Goal: Task Accomplishment & Management: Use online tool/utility

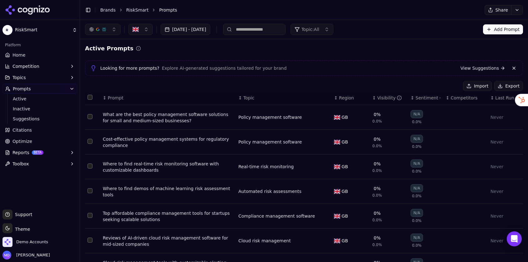
drag, startPoint x: 29, startPoint y: 55, endPoint x: 137, endPoint y: 20, distance: 113.5
click at [29, 55] on link "Home" at bounding box center [40, 55] width 75 height 10
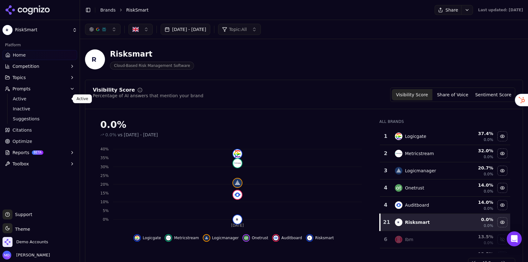
click at [21, 101] on span "Active" at bounding box center [40, 99] width 54 height 6
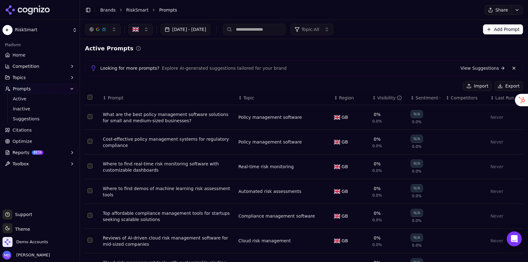
click at [196, 32] on button "[DATE] - [DATE]" at bounding box center [186, 29] width 50 height 11
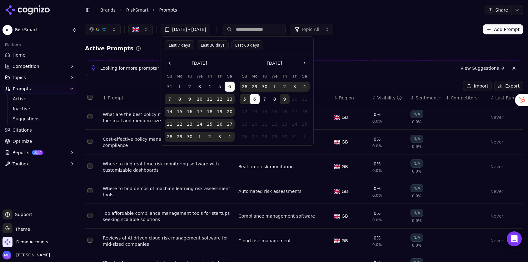
click at [282, 100] on button "9" at bounding box center [285, 99] width 10 height 10
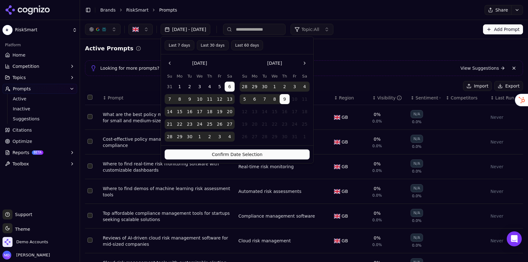
click at [269, 153] on button "Confirm Date Selection" at bounding box center [237, 154] width 145 height 10
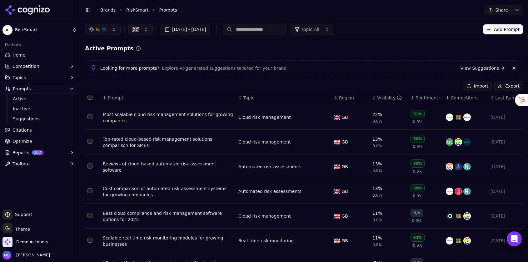
click at [17, 54] on span "Home" at bounding box center [19, 55] width 13 height 6
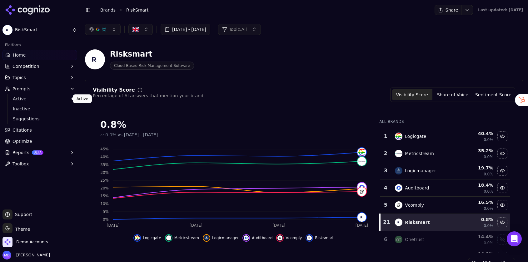
click at [37, 98] on span "Active" at bounding box center [40, 99] width 54 height 6
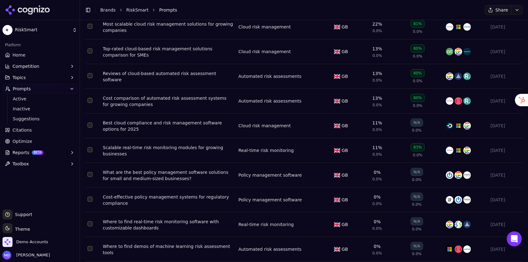
scroll to position [91, 0]
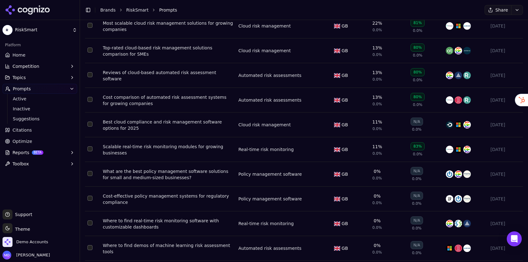
click at [56, 151] on button "Reports BETA" at bounding box center [40, 153] width 75 height 10
click at [42, 164] on span "PDF" at bounding box center [40, 162] width 54 height 6
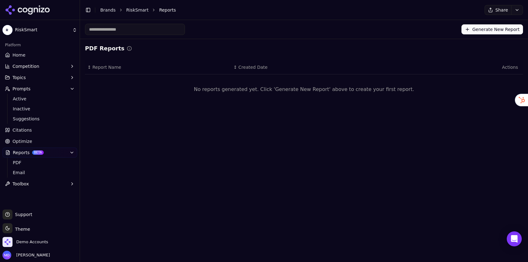
click at [478, 31] on button "Generate New Report" at bounding box center [493, 29] width 62 height 10
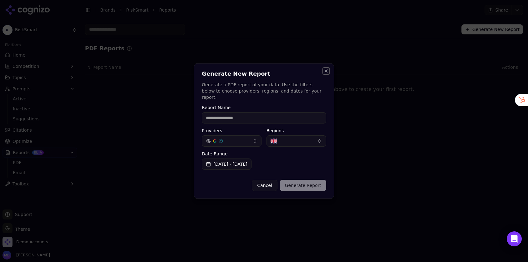
drag, startPoint x: 326, startPoint y: 74, endPoint x: 219, endPoint y: 66, distance: 107.6
click at [326, 73] on button "Close" at bounding box center [326, 70] width 5 height 5
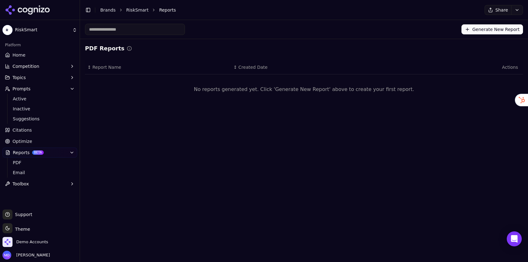
click at [29, 55] on link "Home" at bounding box center [40, 55] width 75 height 10
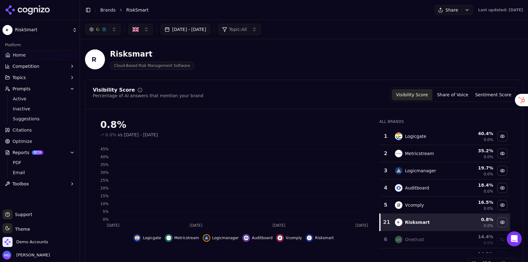
click at [142, 28] on button "button" at bounding box center [141, 29] width 24 height 11
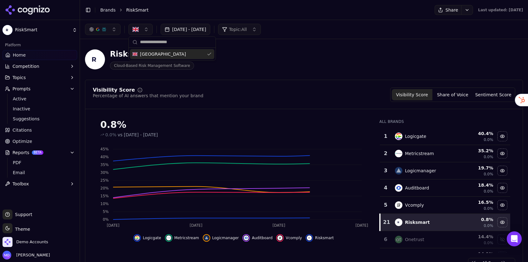
click at [142, 28] on button "button" at bounding box center [141, 29] width 24 height 11
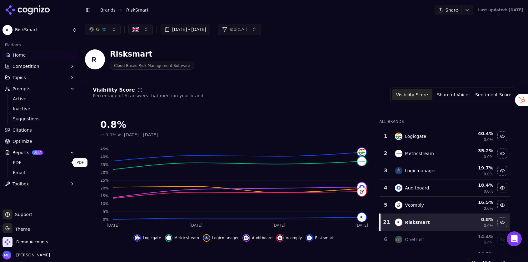
click at [33, 165] on span "PDF" at bounding box center [40, 162] width 54 height 6
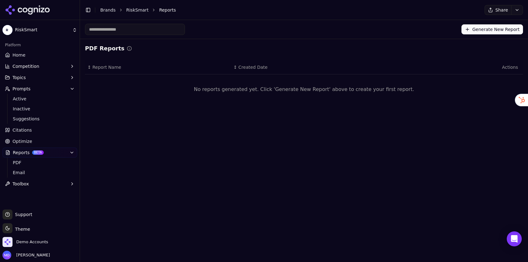
drag, startPoint x: 473, startPoint y: 41, endPoint x: 472, endPoint y: 38, distance: 3.3
click at [473, 40] on div "PDF Reports ↕ Report Name ↕ Created Date Actions No reports generated yet. Clic…" at bounding box center [304, 76] width 448 height 75
click at [472, 36] on div "Generate New Report" at bounding box center [304, 29] width 448 height 19
click at [470, 30] on button "Generate New Report" at bounding box center [493, 29] width 62 height 10
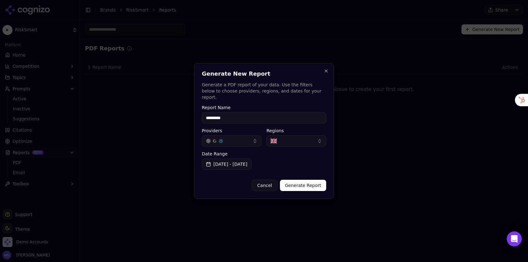
type input "*********"
click at [306, 183] on button "Generate Report" at bounding box center [303, 185] width 46 height 11
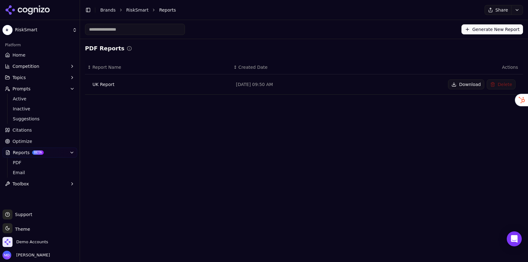
click at [465, 83] on button "Download" at bounding box center [466, 84] width 36 height 10
drag, startPoint x: 43, startPoint y: 58, endPoint x: 169, endPoint y: 29, distance: 128.6
click at [43, 58] on link "Home" at bounding box center [40, 55] width 75 height 10
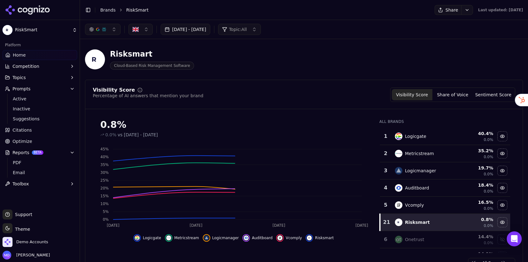
click at [205, 29] on button "[DATE] - [DATE]" at bounding box center [186, 29] width 50 height 11
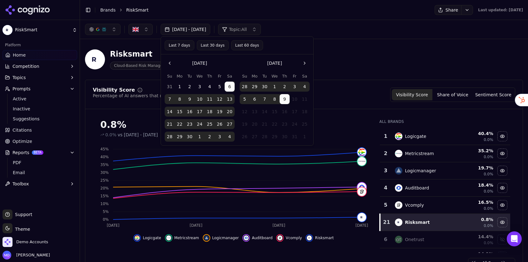
click at [267, 100] on button "7" at bounding box center [265, 99] width 10 height 10
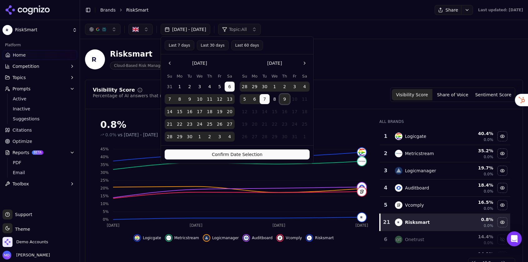
click at [284, 98] on button "9" at bounding box center [285, 99] width 10 height 10
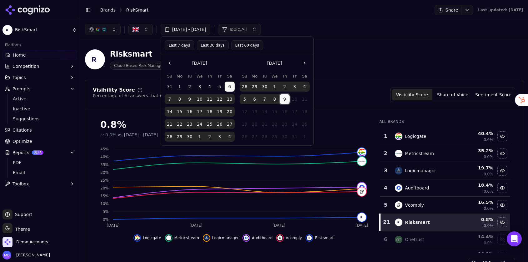
click at [284, 98] on button "9" at bounding box center [285, 99] width 10 height 10
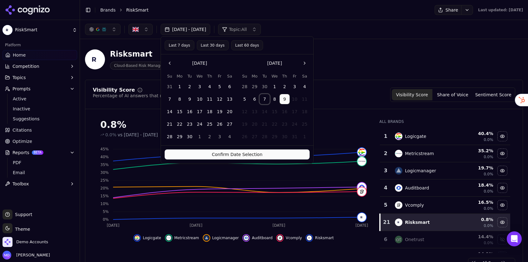
click at [267, 99] on button "7" at bounding box center [265, 99] width 10 height 10
click at [266, 156] on button "Confirm Date Selection" at bounding box center [237, 154] width 145 height 10
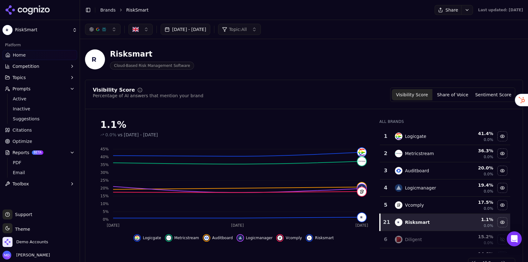
click at [37, 131] on link "Citations" at bounding box center [40, 130] width 75 height 10
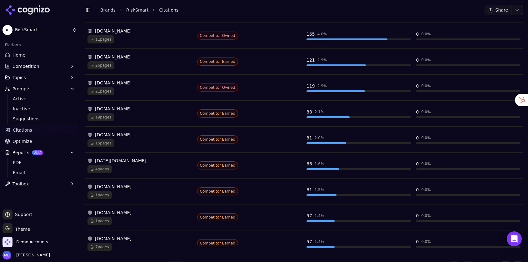
scroll to position [157, 0]
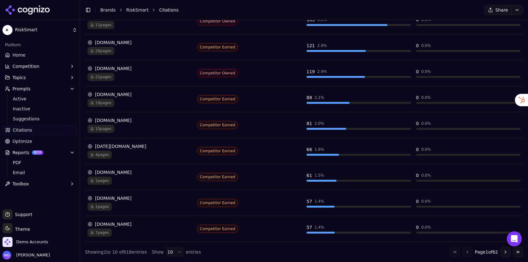
click at [36, 56] on link "Home" at bounding box center [40, 55] width 75 height 10
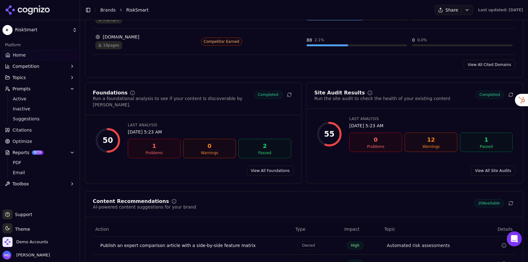
scroll to position [799, 0]
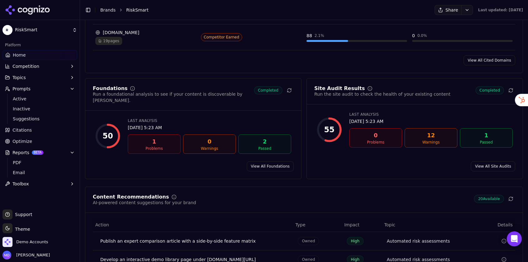
drag, startPoint x: 45, startPoint y: 144, endPoint x: 253, endPoint y: 130, distance: 207.7
click at [45, 144] on link "Optimize" at bounding box center [40, 141] width 75 height 10
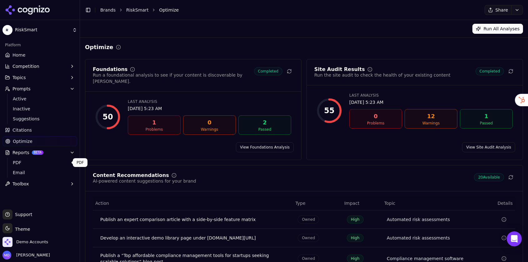
click at [37, 161] on span "PDF" at bounding box center [40, 162] width 54 height 6
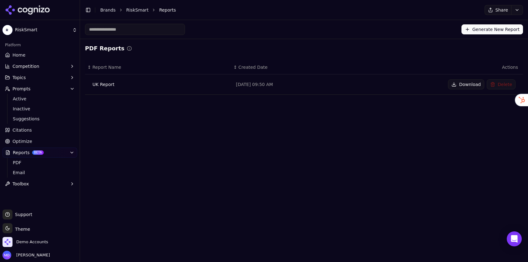
click at [473, 31] on button "Generate New Report" at bounding box center [493, 29] width 62 height 10
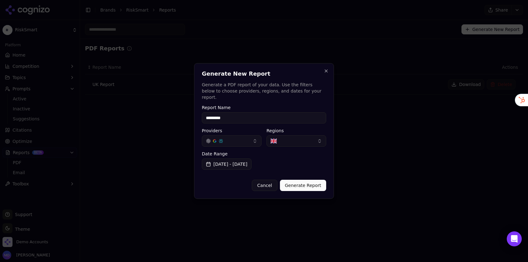
type input "*********"
click at [310, 182] on button "Generate Report" at bounding box center [303, 185] width 46 height 11
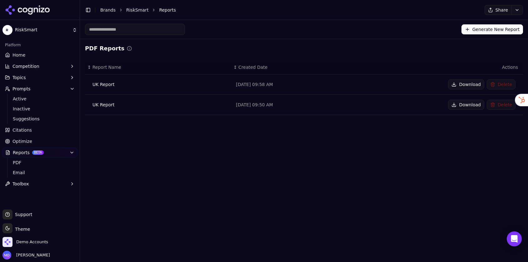
click at [467, 86] on button "Download" at bounding box center [466, 84] width 36 height 10
click at [503, 86] on button "Delete" at bounding box center [501, 84] width 29 height 10
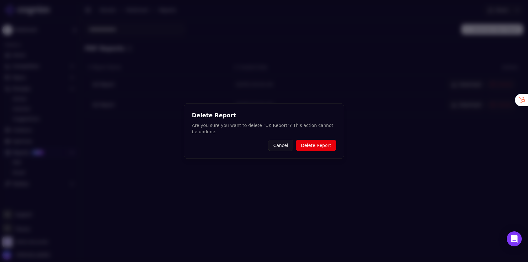
drag, startPoint x: 315, startPoint y: 144, endPoint x: 362, endPoint y: 109, distance: 58.5
click at [315, 144] on button "Delete Report" at bounding box center [316, 145] width 40 height 11
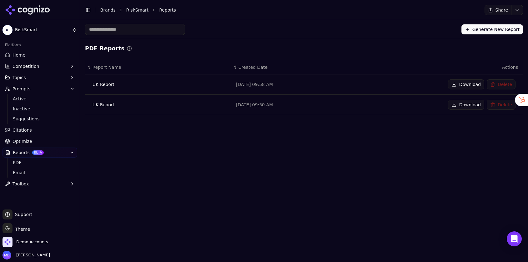
click at [491, 28] on button "Generate New Report" at bounding box center [493, 29] width 62 height 10
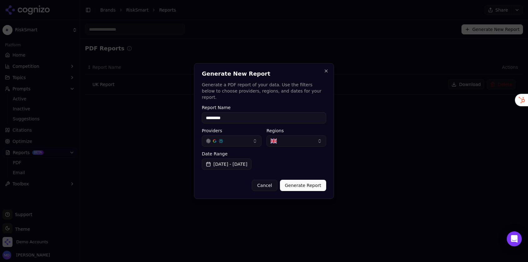
type input "*********"
click at [284, 138] on button "button" at bounding box center [297, 140] width 60 height 11
click at [297, 160] on span "[GEOGRAPHIC_DATA]" at bounding box center [301, 162] width 46 height 6
click at [298, 163] on span "[GEOGRAPHIC_DATA]" at bounding box center [301, 162] width 46 height 6
click at [304, 184] on button "Generate Report" at bounding box center [303, 185] width 46 height 11
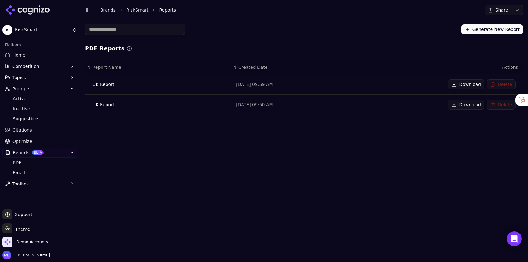
click at [460, 81] on button "Download" at bounding box center [466, 84] width 36 height 10
click at [53, 53] on link "Home" at bounding box center [40, 55] width 75 height 10
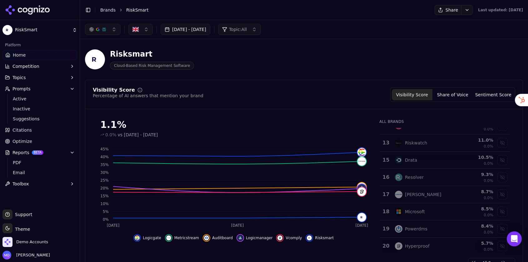
scroll to position [236, 0]
